Goal: Task Accomplishment & Management: Manage account settings

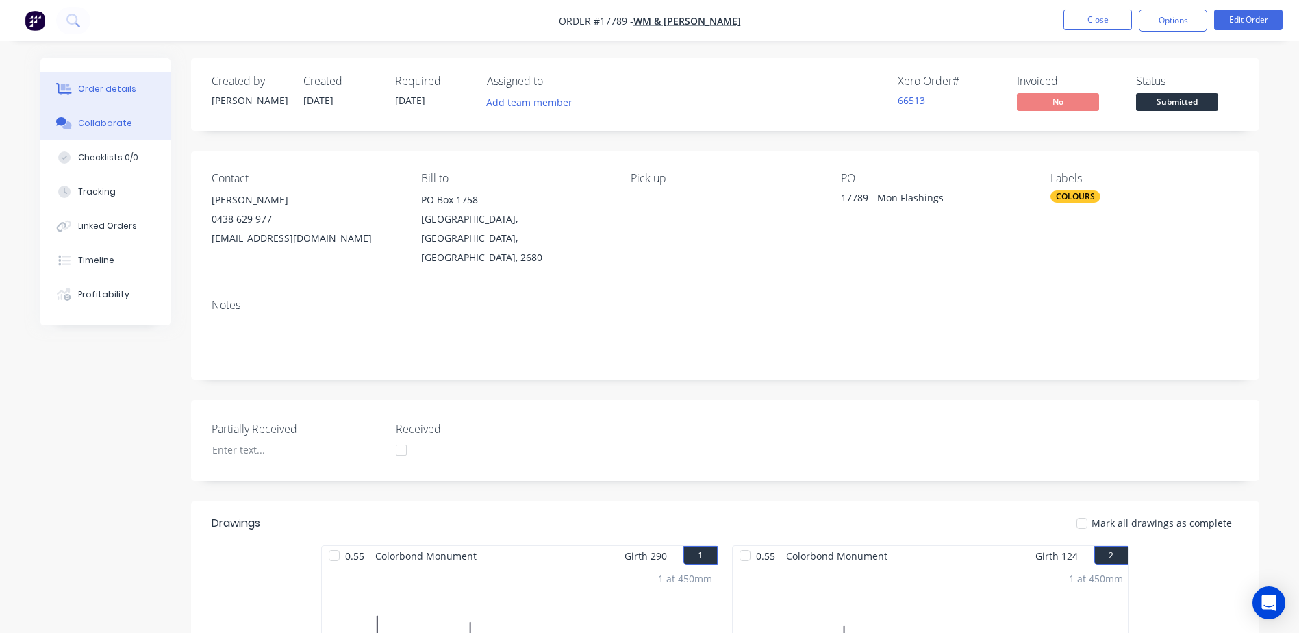
click at [97, 120] on div "Collaborate" at bounding box center [105, 123] width 54 height 12
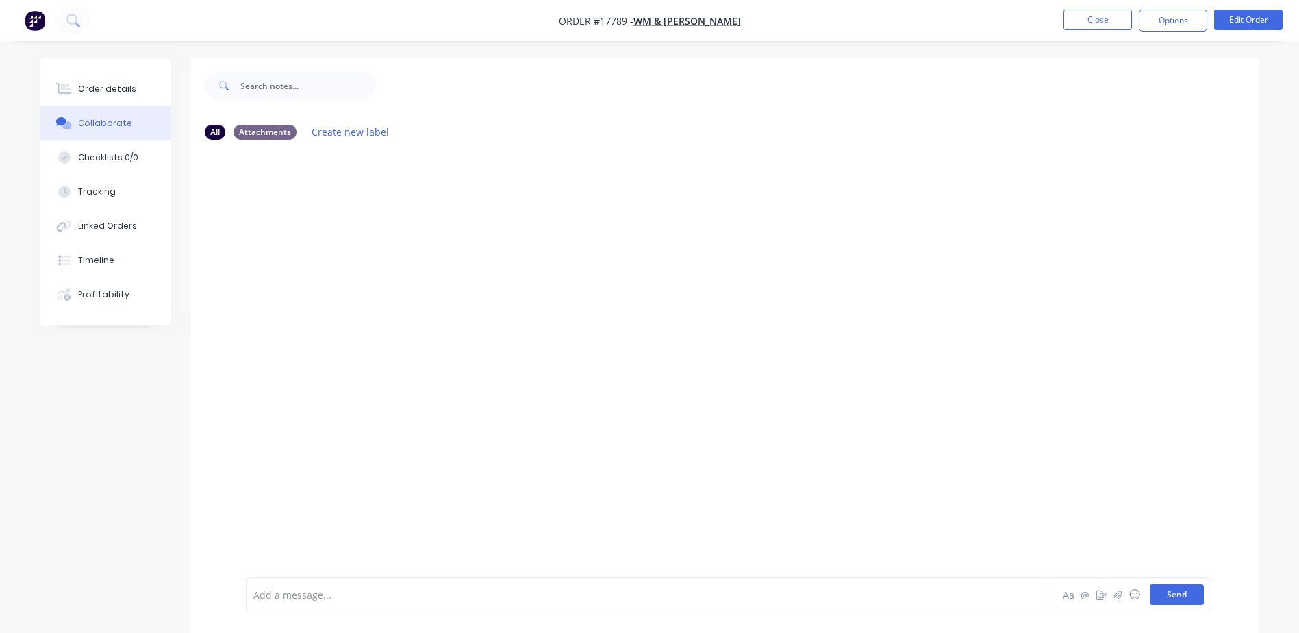
click at [1177, 594] on button "Send" at bounding box center [1176, 594] width 54 height 21
click at [312, 591] on div at bounding box center [610, 594] width 712 height 14
click at [1117, 594] on icon "button" at bounding box center [1118, 593] width 8 height 9
click at [1184, 602] on button "Send" at bounding box center [1176, 594] width 54 height 21
click at [296, 340] on img at bounding box center [295, 324] width 99 height 90
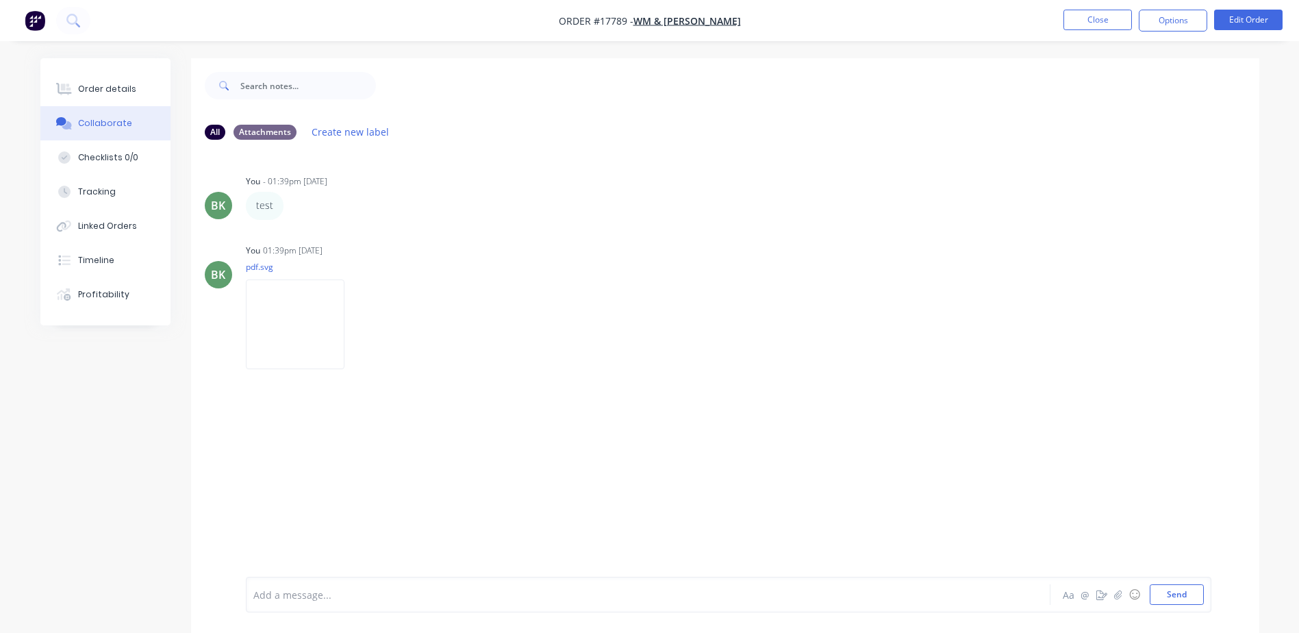
drag, startPoint x: 272, startPoint y: 324, endPoint x: 960, endPoint y: 451, distance: 699.6
click at [960, 451] on div "BK You - 01:39pm [DATE] test Labels Edit Delete BK You 01:39pm [DATE] pdf.svg L…" at bounding box center [725, 364] width 1068 height 426
click at [355, 322] on icon "button" at bounding box center [356, 324] width 4 height 16
click at [412, 398] on button "Delete" at bounding box center [445, 391] width 154 height 31
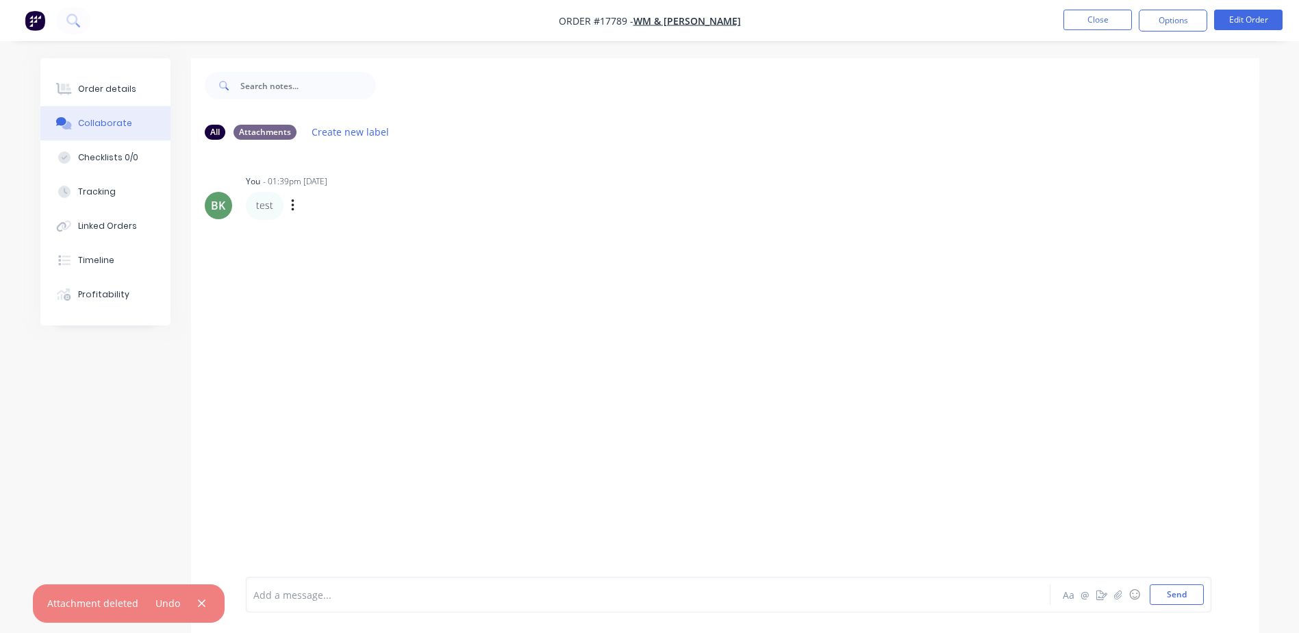
click at [322, 213] on div "test Labels Edit Delete" at bounding box center [460, 205] width 428 height 27
click at [292, 205] on icon "button" at bounding box center [292, 205] width 3 height 12
click at [320, 249] on button "Delete" at bounding box center [342, 253] width 86 height 23
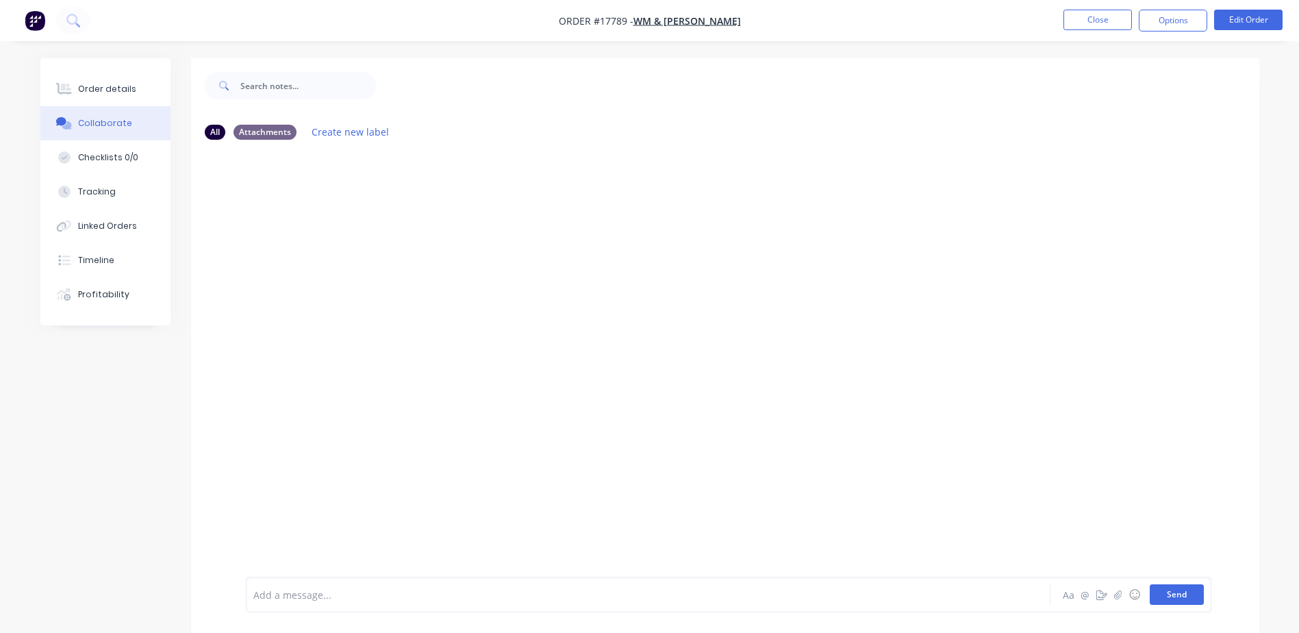
click at [1186, 595] on button "Send" at bounding box center [1176, 594] width 54 height 21
click at [71, 90] on icon at bounding box center [64, 89] width 16 height 12
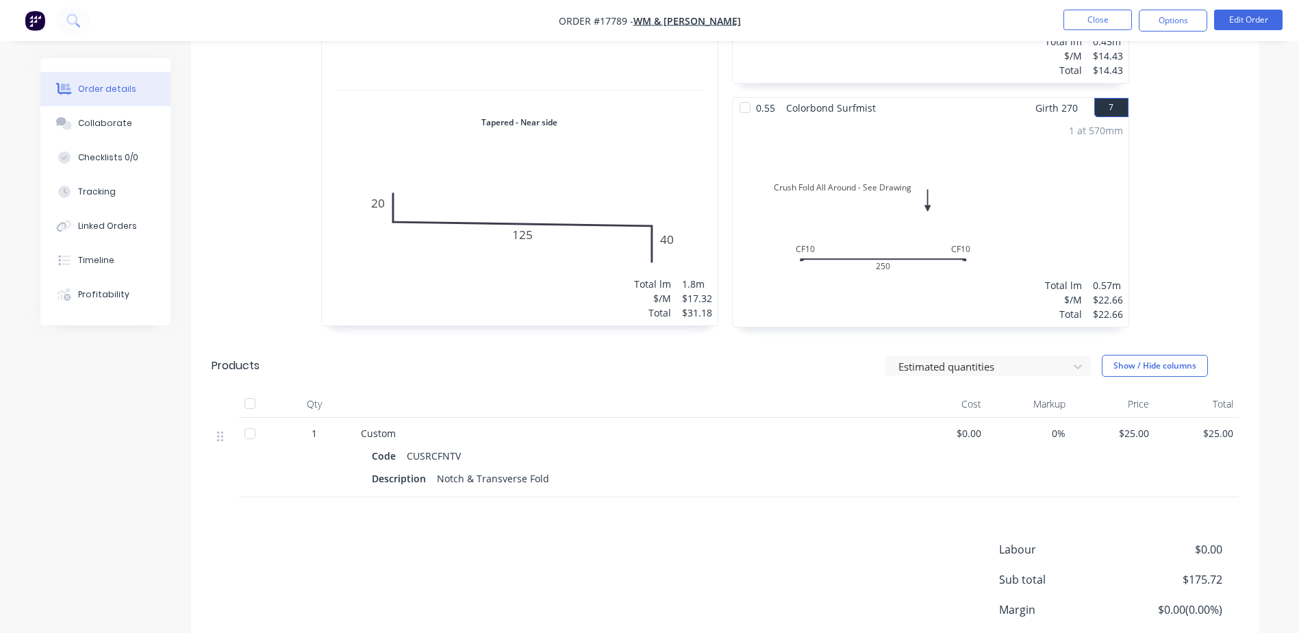
scroll to position [1268, 0]
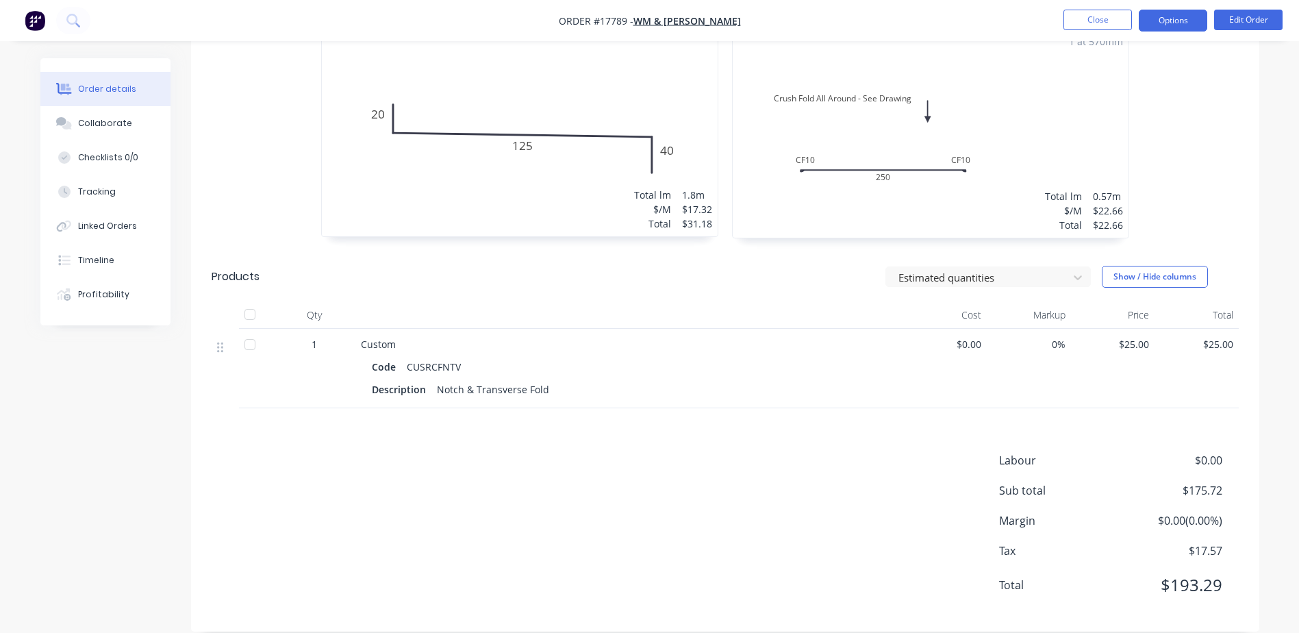
click at [1175, 16] on button "Options" at bounding box center [1172, 21] width 68 height 22
drag, startPoint x: 652, startPoint y: 472, endPoint x: 648, endPoint y: 466, distance: 7.0
click at [654, 471] on div "Labour $0.00 Sub total $175.72 Margin $0.00 ( 0.00 %) Tax $17.57 Total $193.29" at bounding box center [725, 531] width 1027 height 159
click at [1255, 22] on button "Edit Order" at bounding box center [1248, 20] width 68 height 21
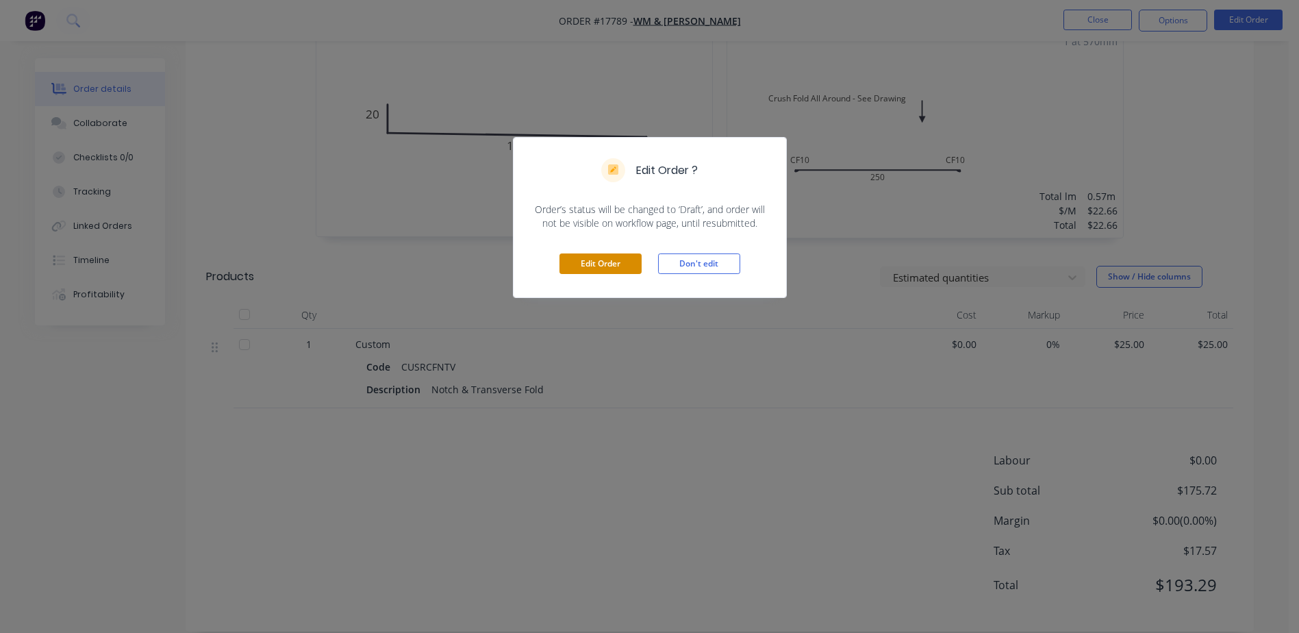
click at [601, 261] on button "Edit Order" at bounding box center [600, 263] width 82 height 21
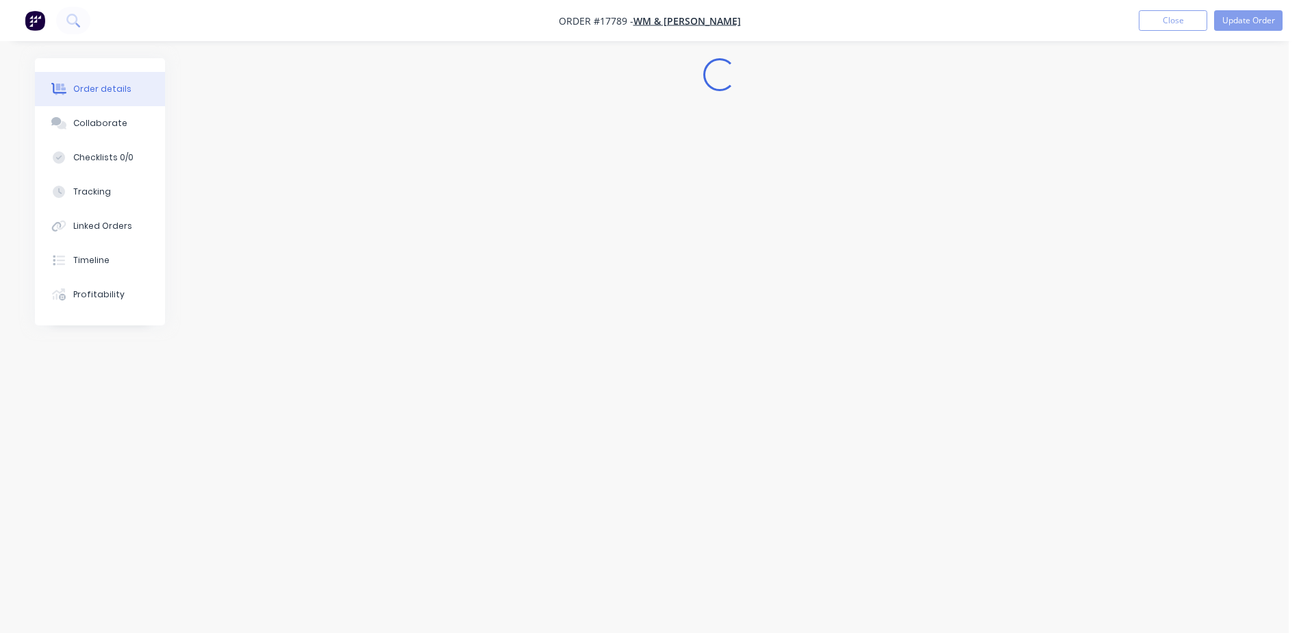
scroll to position [0, 0]
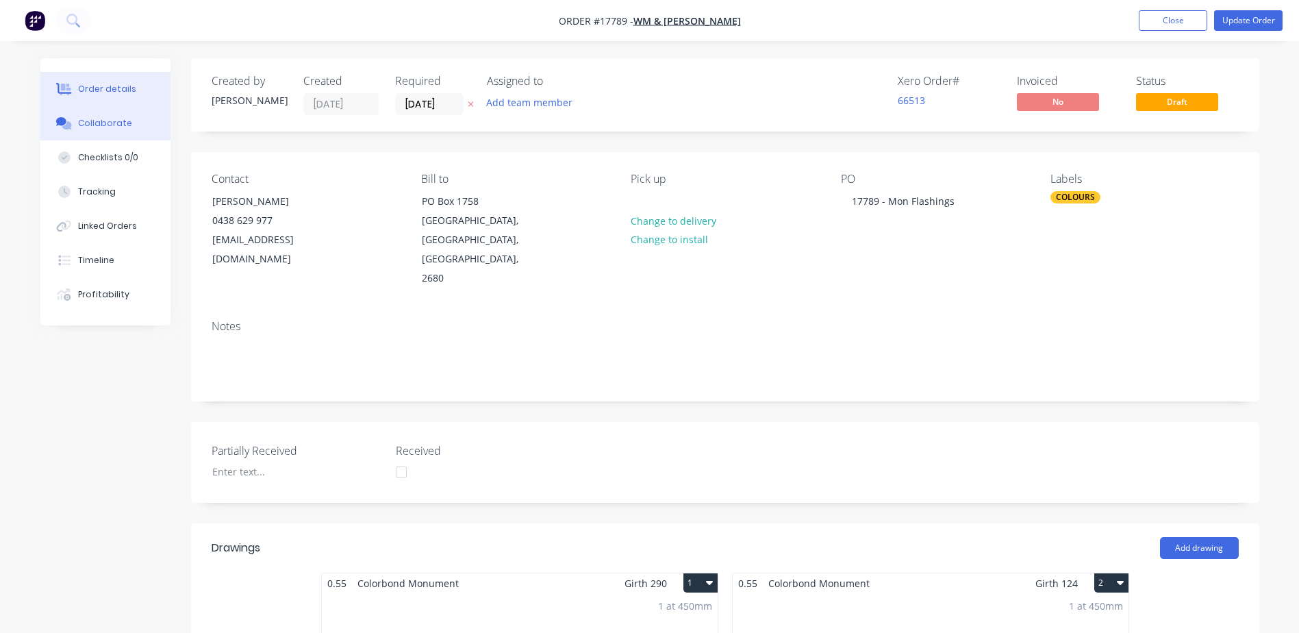
click at [93, 119] on div "Collaborate" at bounding box center [105, 123] width 54 height 12
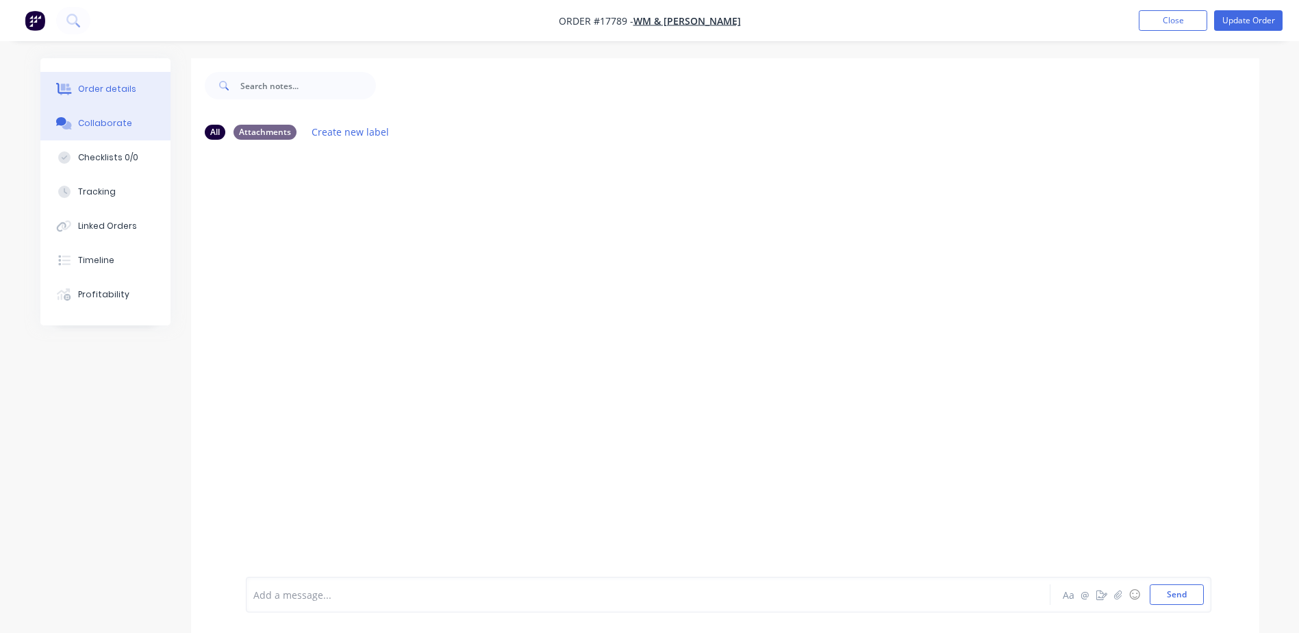
click at [90, 79] on button "Order details" at bounding box center [105, 89] width 130 height 34
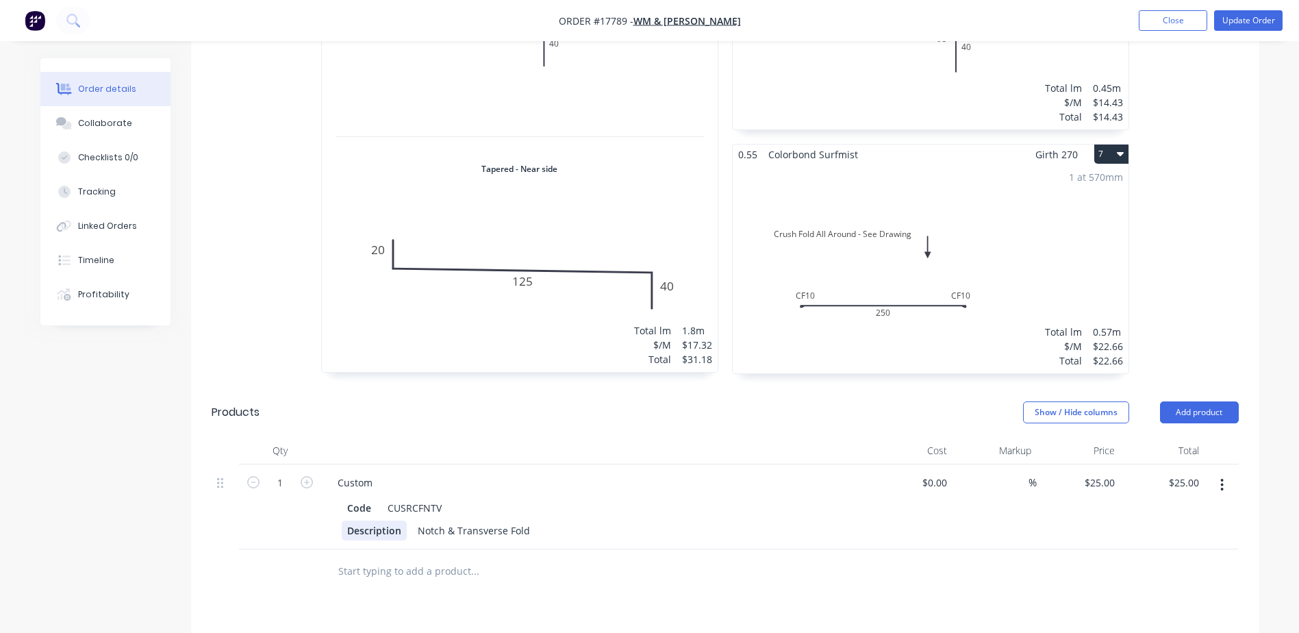
scroll to position [1158, 0]
click at [377, 559] on input "text" at bounding box center [474, 572] width 274 height 27
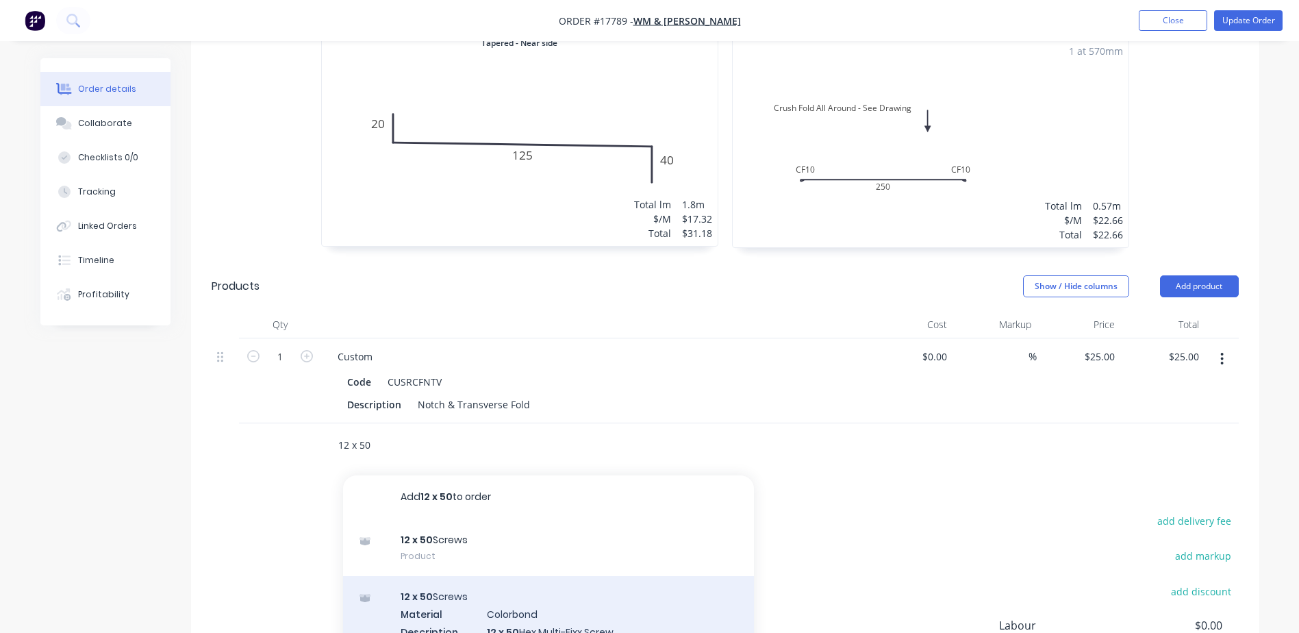
scroll to position [1431, 0]
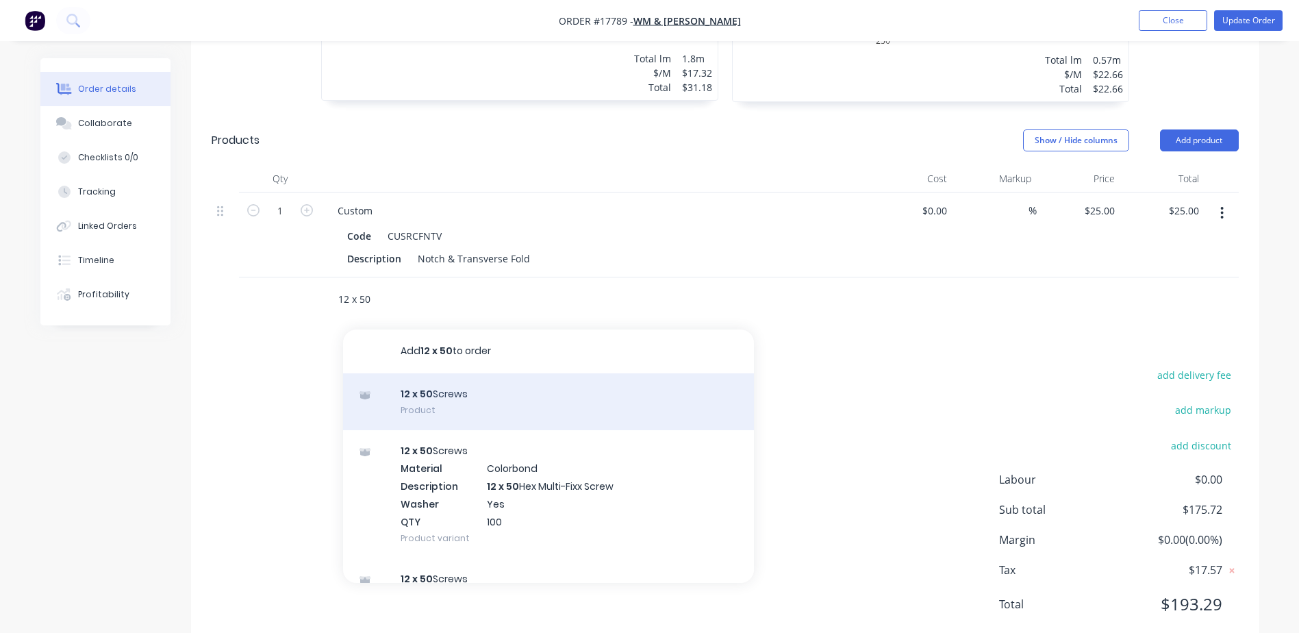
type input "12 x 50"
click at [462, 373] on div "12 x 50 Screws Product" at bounding box center [548, 402] width 411 height 58
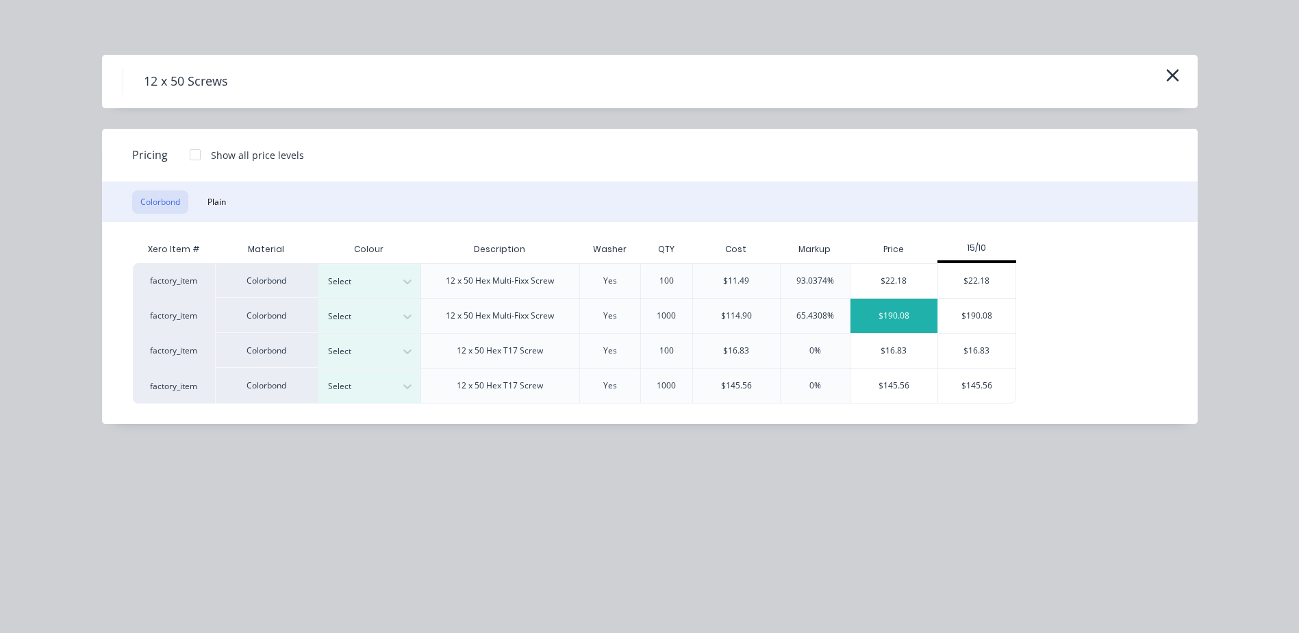
click at [917, 314] on div "$190.08" at bounding box center [893, 315] width 87 height 34
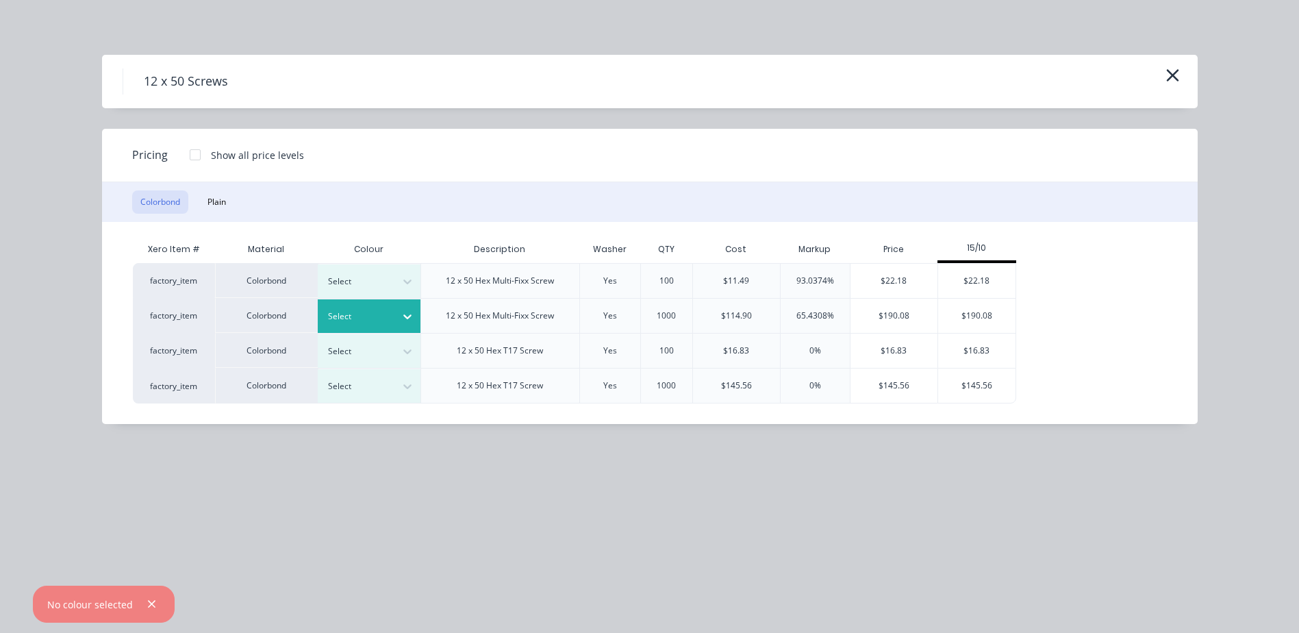
click at [405, 322] on icon at bounding box center [407, 316] width 14 height 14
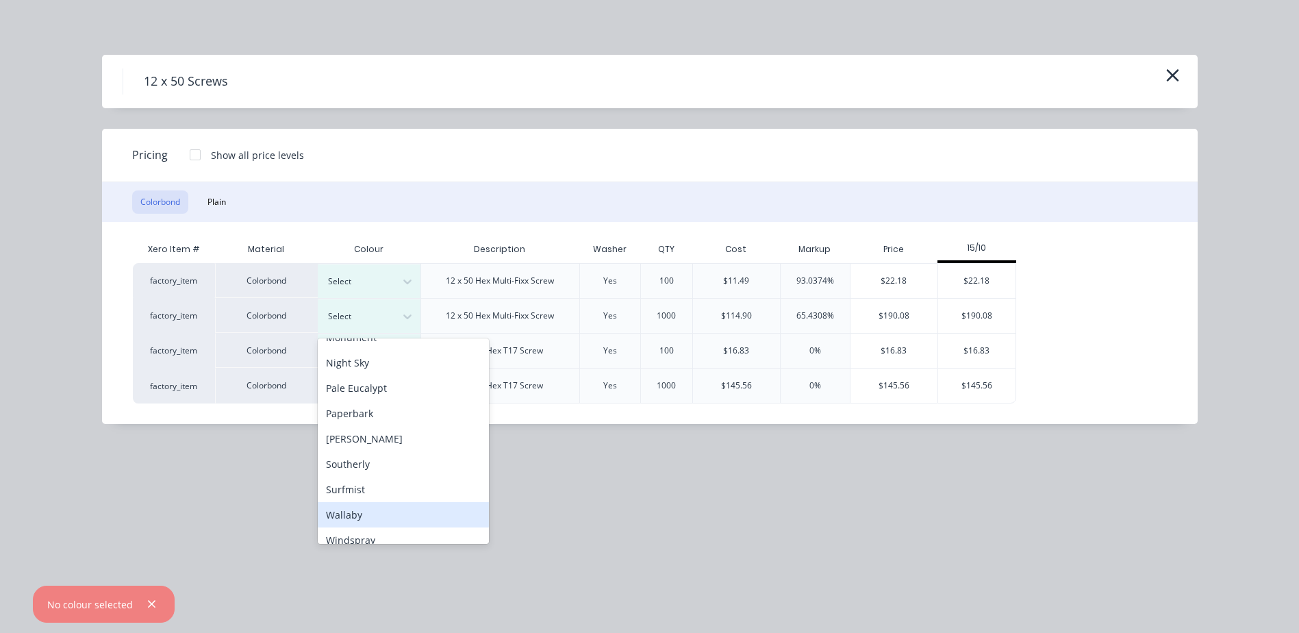
scroll to position [314, 0]
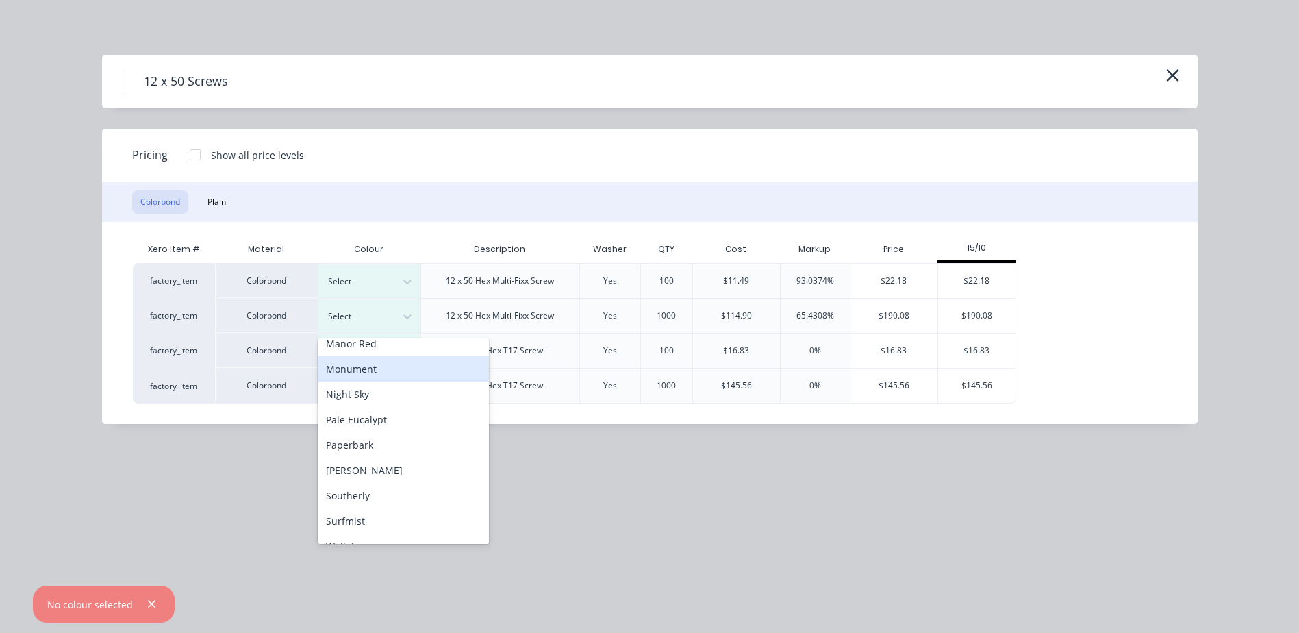
click at [346, 370] on div "Monument" at bounding box center [403, 368] width 171 height 25
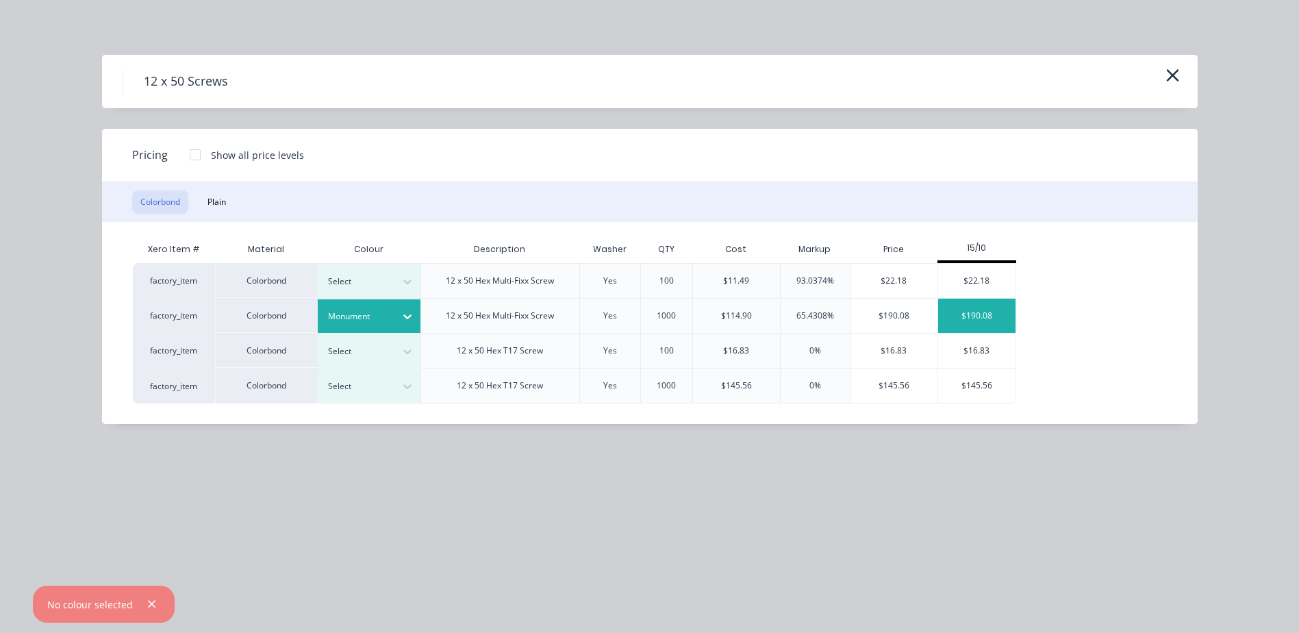
click at [1012, 306] on div "$190.08" at bounding box center [976, 315] width 77 height 34
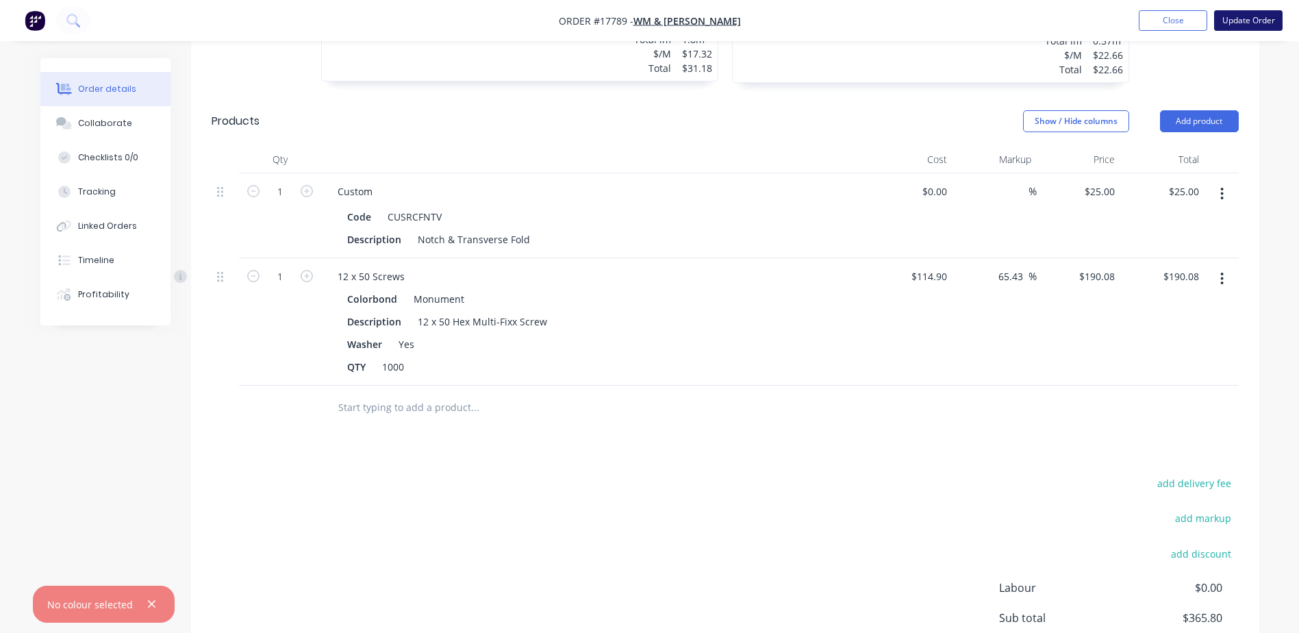
click at [1252, 25] on button "Update Order" at bounding box center [1248, 20] width 68 height 21
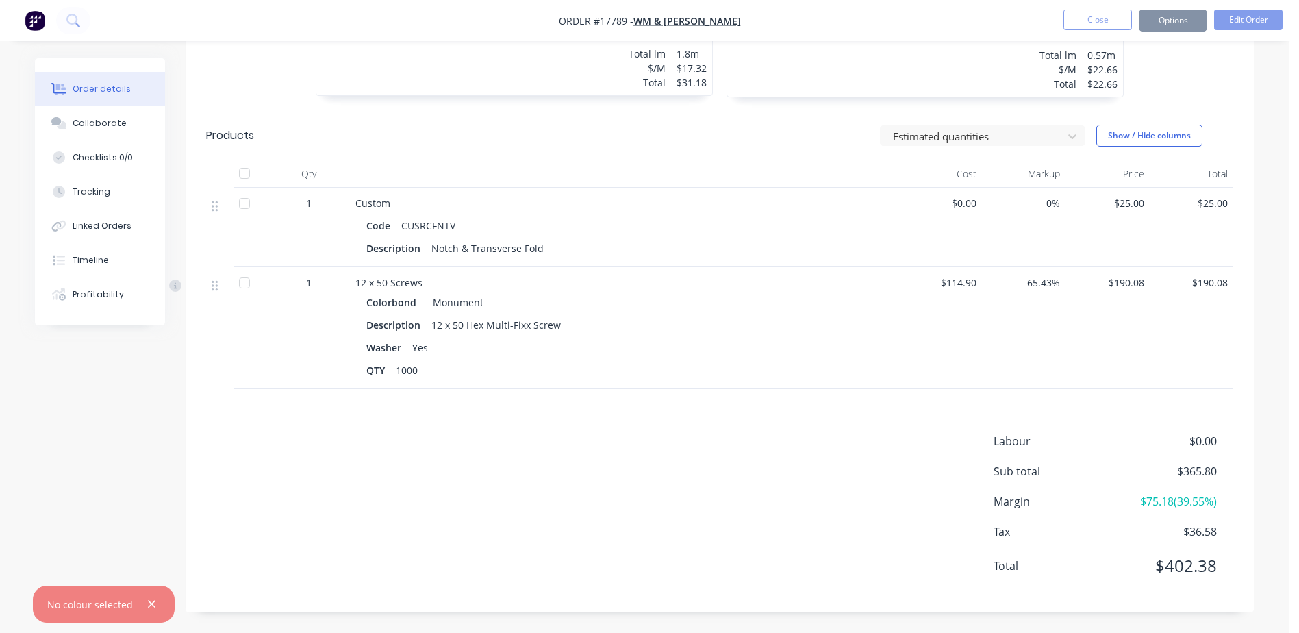
scroll to position [0, 0]
